Goal: Find specific page/section: Find specific page/section

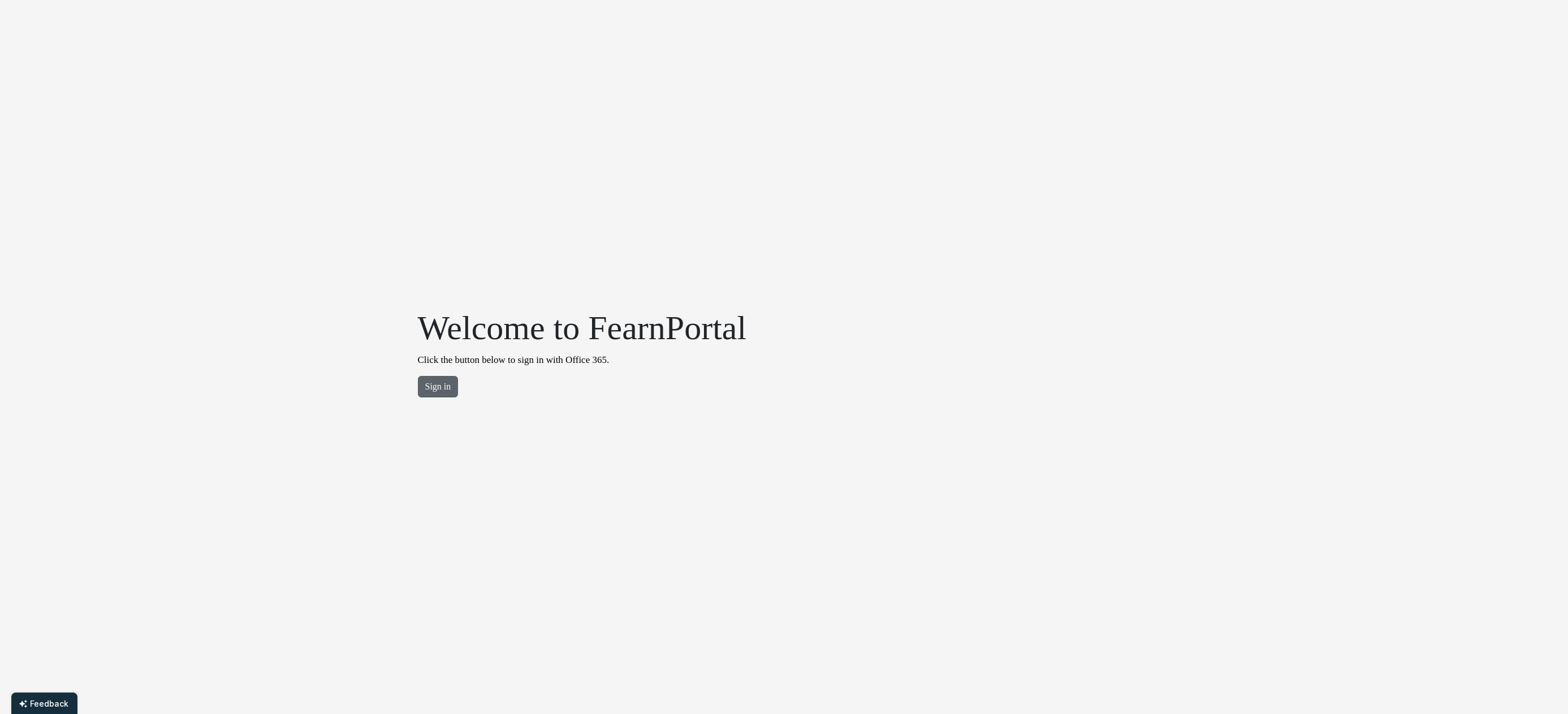
click at [424, 390] on button "Sign in" at bounding box center [438, 387] width 41 height 21
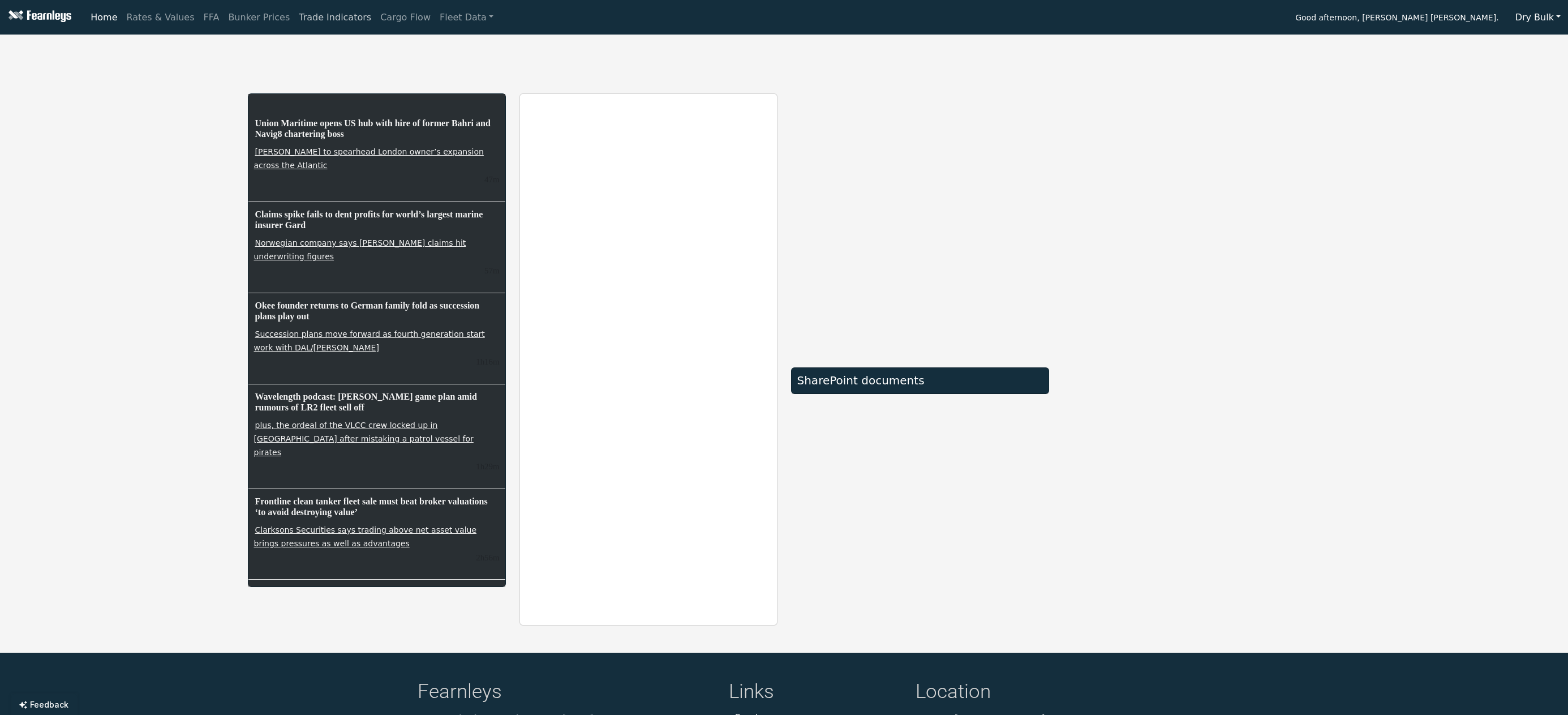
click at [322, 20] on link "Trade Indicators" at bounding box center [335, 17] width 82 height 23
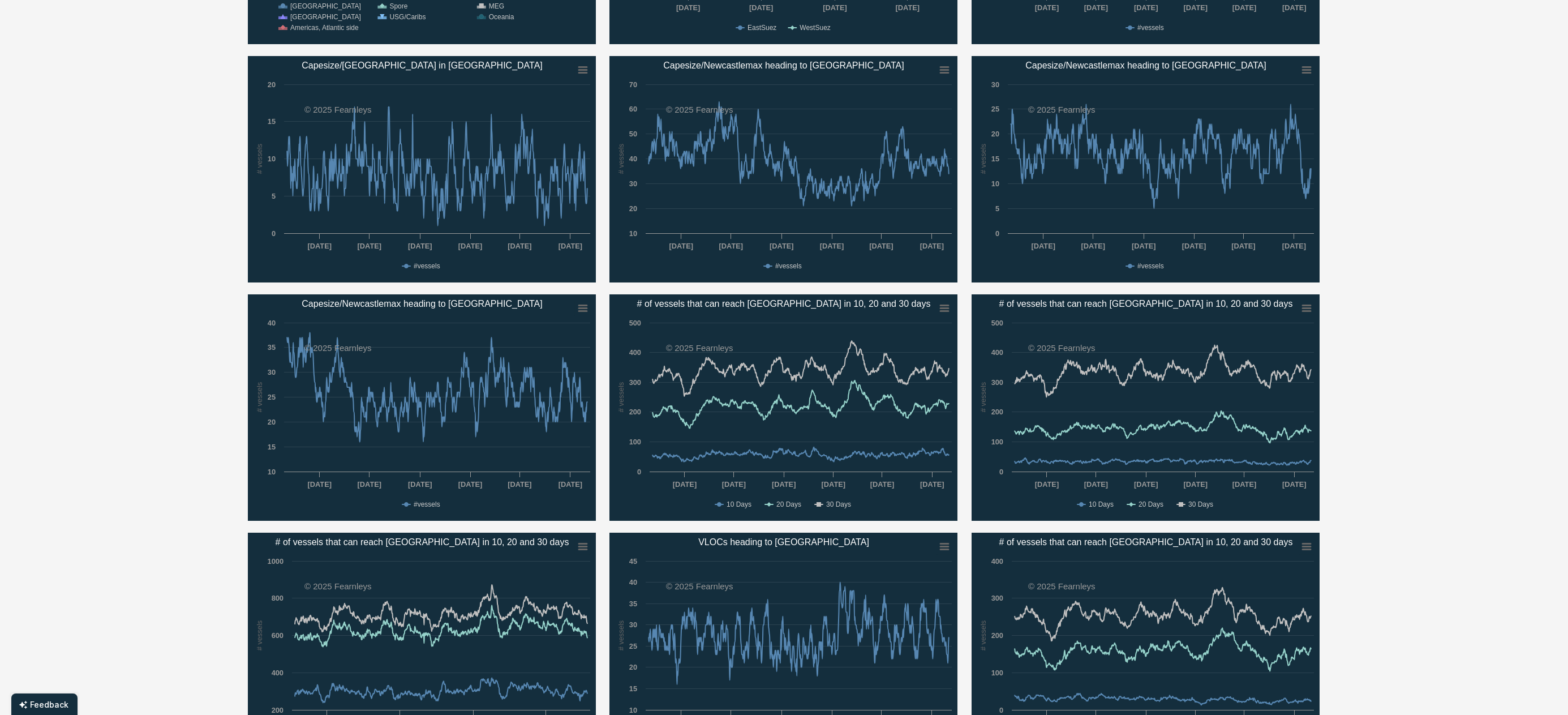
scroll to position [736, 0]
